Goal: Information Seeking & Learning: Learn about a topic

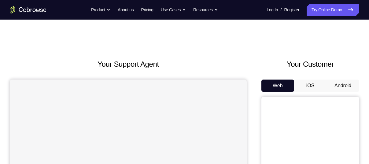
click at [342, 85] on button "Android" at bounding box center [343, 86] width 33 height 12
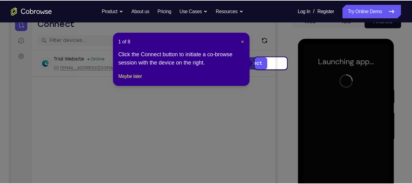
scroll to position [67, 0]
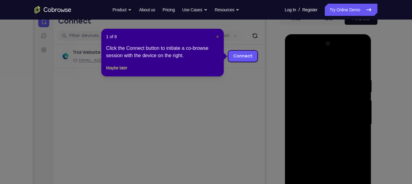
drag, startPoint x: 340, startPoint y: 23, endPoint x: 183, endPoint y: 24, distance: 157.6
click at [217, 37] on span "×" at bounding box center [217, 36] width 2 height 5
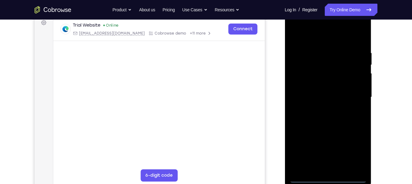
scroll to position [98, 0]
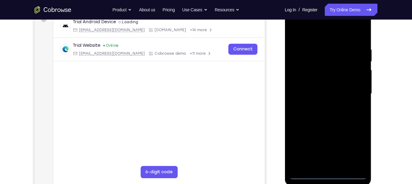
click at [331, 164] on div at bounding box center [327, 93] width 77 height 171
click at [354, 149] on div at bounding box center [327, 93] width 77 height 171
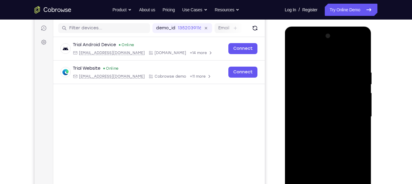
scroll to position [74, 0]
click at [336, 59] on div at bounding box center [327, 117] width 77 height 171
click at [356, 116] on div at bounding box center [327, 117] width 77 height 171
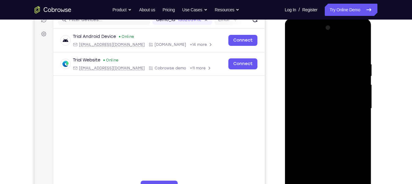
scroll to position [85, 0]
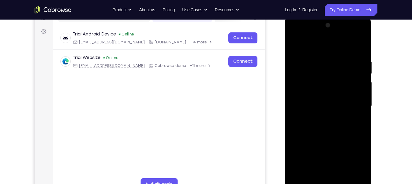
click at [320, 117] on div at bounding box center [327, 106] width 77 height 171
click at [316, 104] on div at bounding box center [327, 106] width 77 height 171
click at [320, 94] on div at bounding box center [327, 106] width 77 height 171
click at [320, 102] on div at bounding box center [327, 106] width 77 height 171
click at [323, 107] on div at bounding box center [327, 106] width 77 height 171
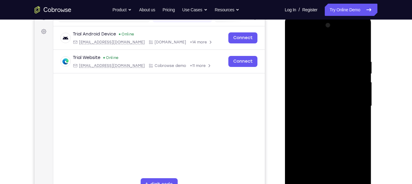
click at [320, 129] on div at bounding box center [327, 106] width 77 height 171
click at [322, 122] on div at bounding box center [327, 106] width 77 height 171
click at [360, 50] on div at bounding box center [327, 106] width 77 height 171
click at [362, 45] on div at bounding box center [327, 106] width 77 height 171
click at [293, 43] on div at bounding box center [327, 106] width 77 height 171
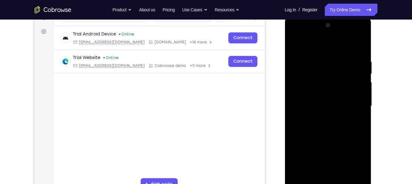
click at [319, 58] on div at bounding box center [327, 106] width 77 height 171
click at [359, 45] on div at bounding box center [327, 106] width 77 height 171
click at [333, 61] on div at bounding box center [327, 106] width 77 height 171
click at [361, 43] on div at bounding box center [327, 106] width 77 height 171
click at [358, 58] on div at bounding box center [327, 106] width 77 height 171
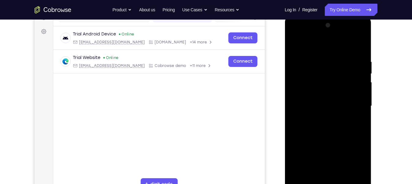
click at [354, 81] on div at bounding box center [327, 106] width 77 height 171
click at [351, 164] on div at bounding box center [327, 106] width 77 height 171
click at [358, 44] on div at bounding box center [327, 106] width 77 height 171
click at [332, 56] on div at bounding box center [327, 106] width 77 height 171
click at [357, 81] on div at bounding box center [327, 106] width 77 height 171
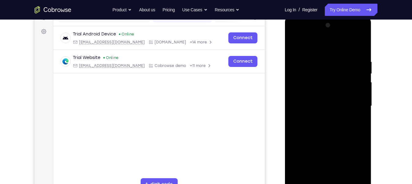
click at [357, 81] on div at bounding box center [327, 106] width 77 height 171
click at [356, 84] on div at bounding box center [327, 106] width 77 height 171
